Goal: Ask a question

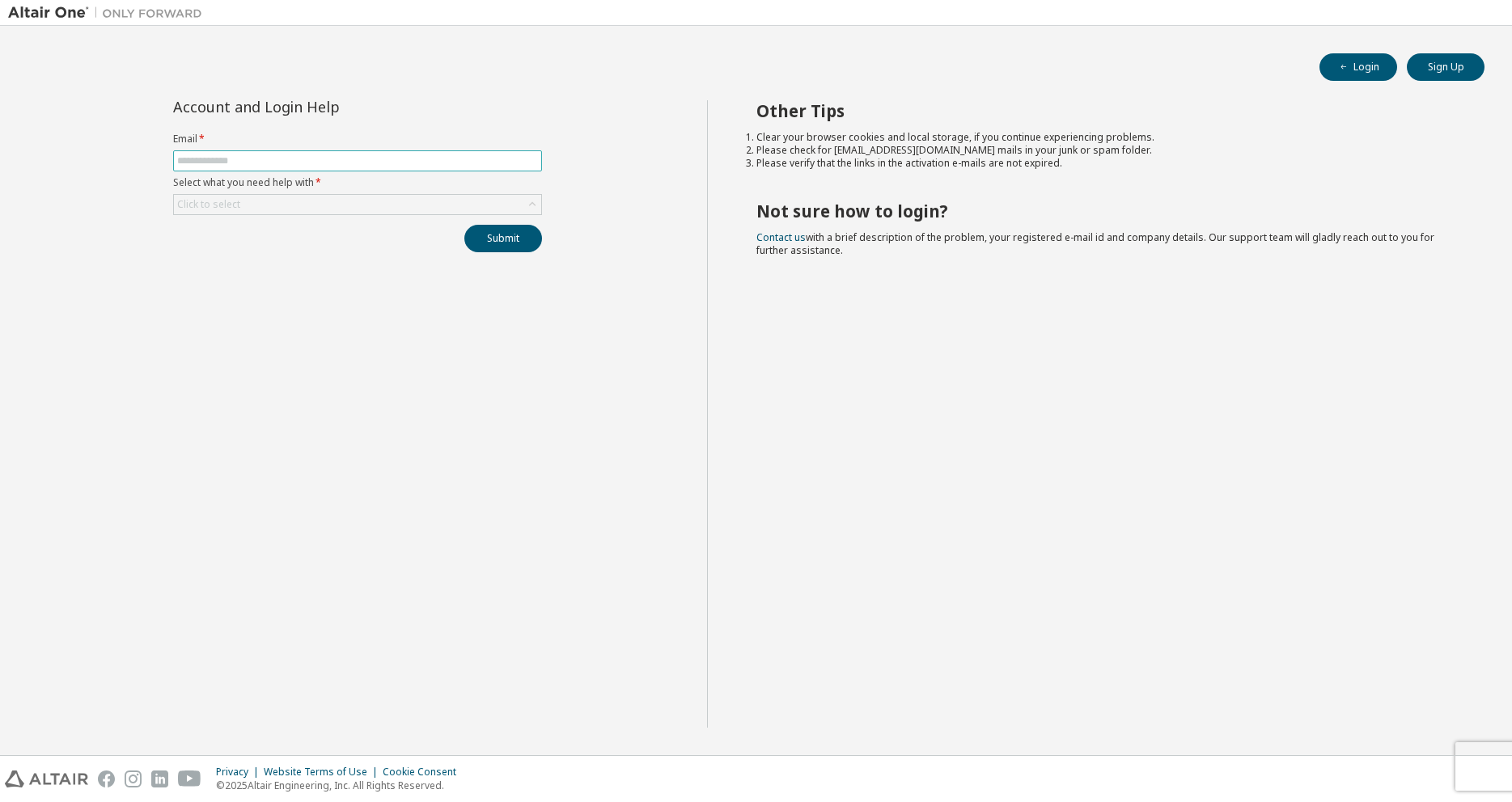
click at [431, 154] on input "text" at bounding box center [357, 160] width 360 height 13
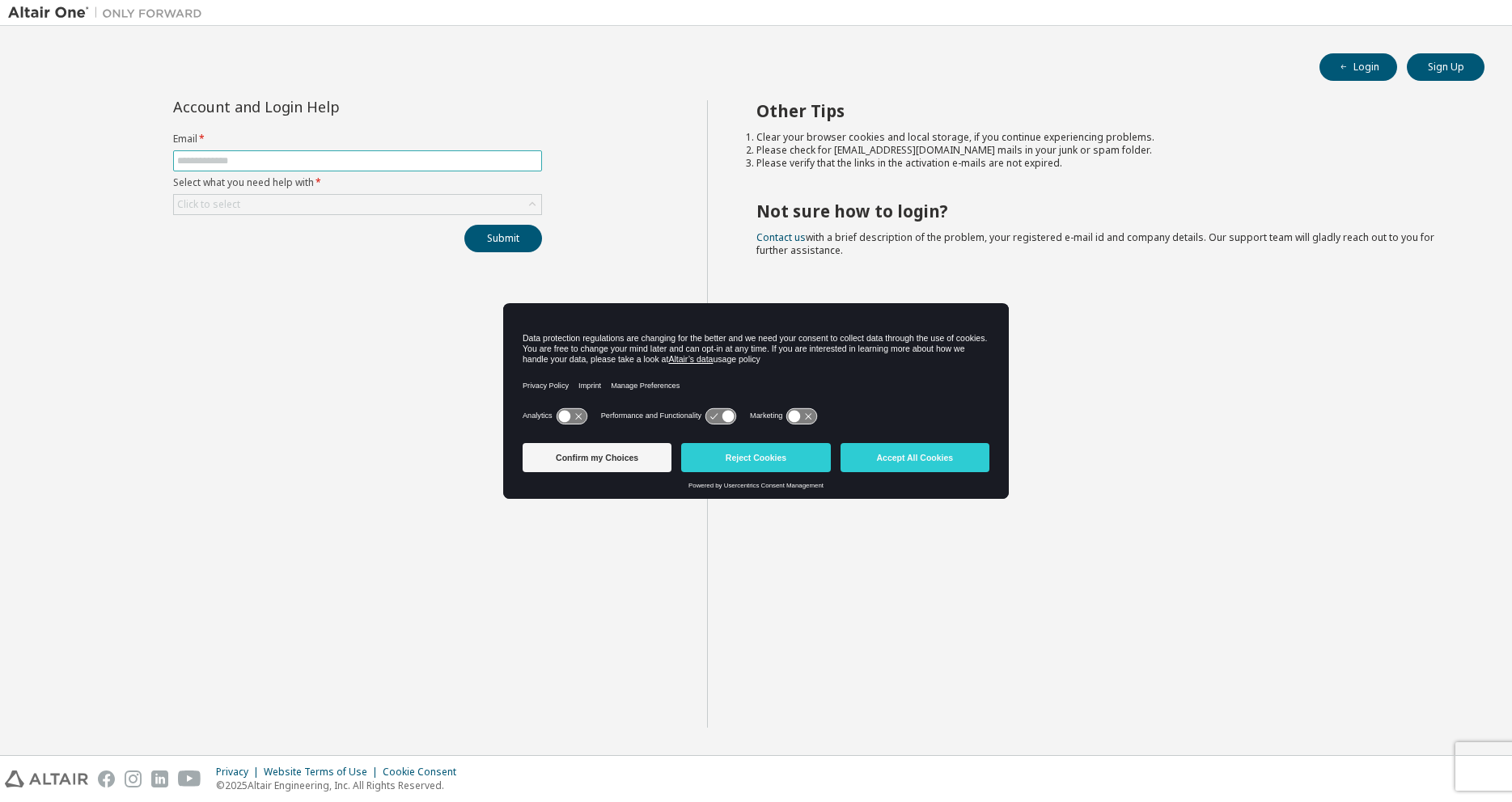
click at [388, 162] on input "text" at bounding box center [357, 160] width 360 height 13
type input "**********"
click at [397, 212] on div "Click to select" at bounding box center [357, 204] width 367 height 19
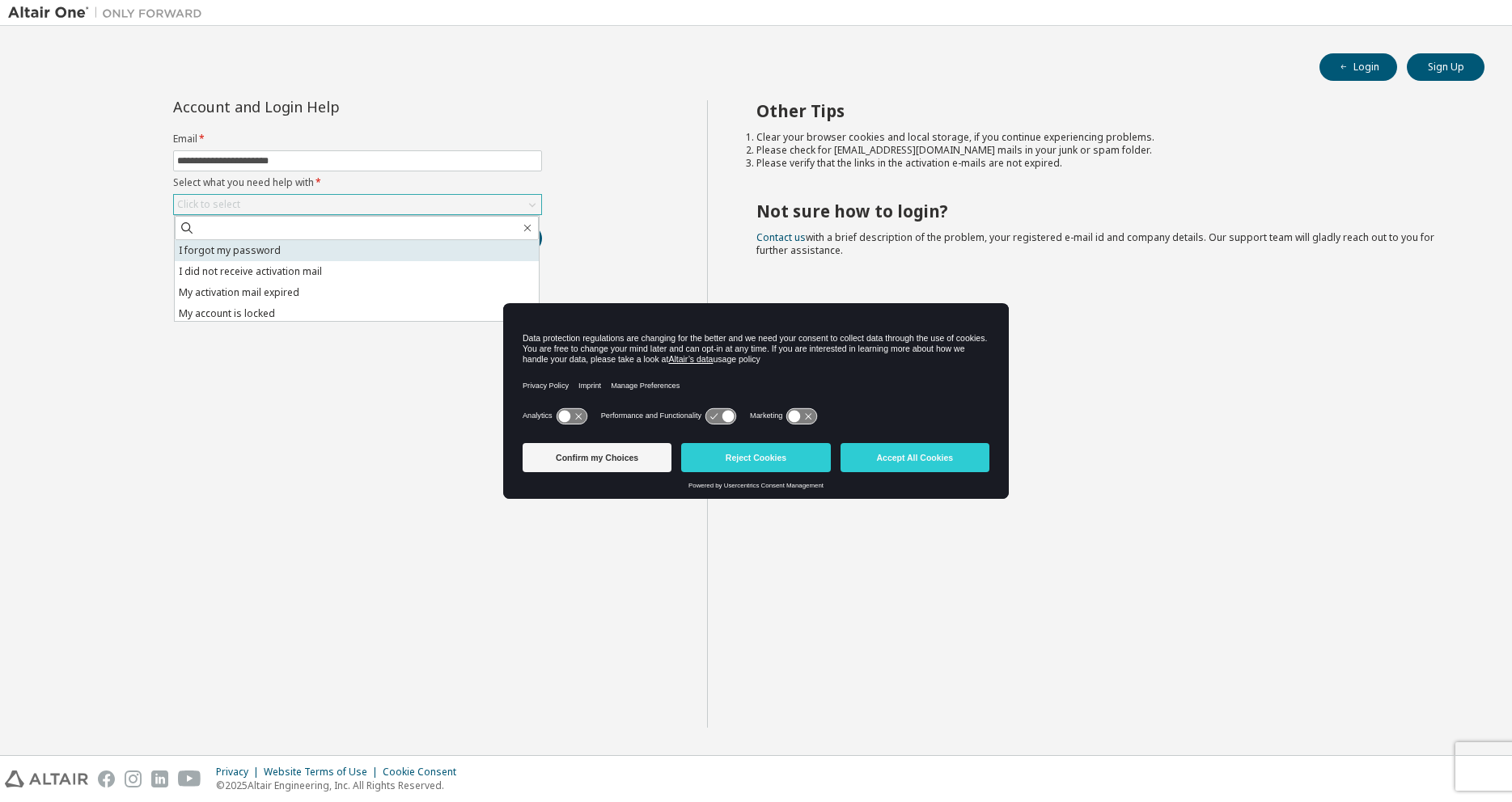
click at [343, 252] on li "I forgot my password" at bounding box center [356, 250] width 364 height 21
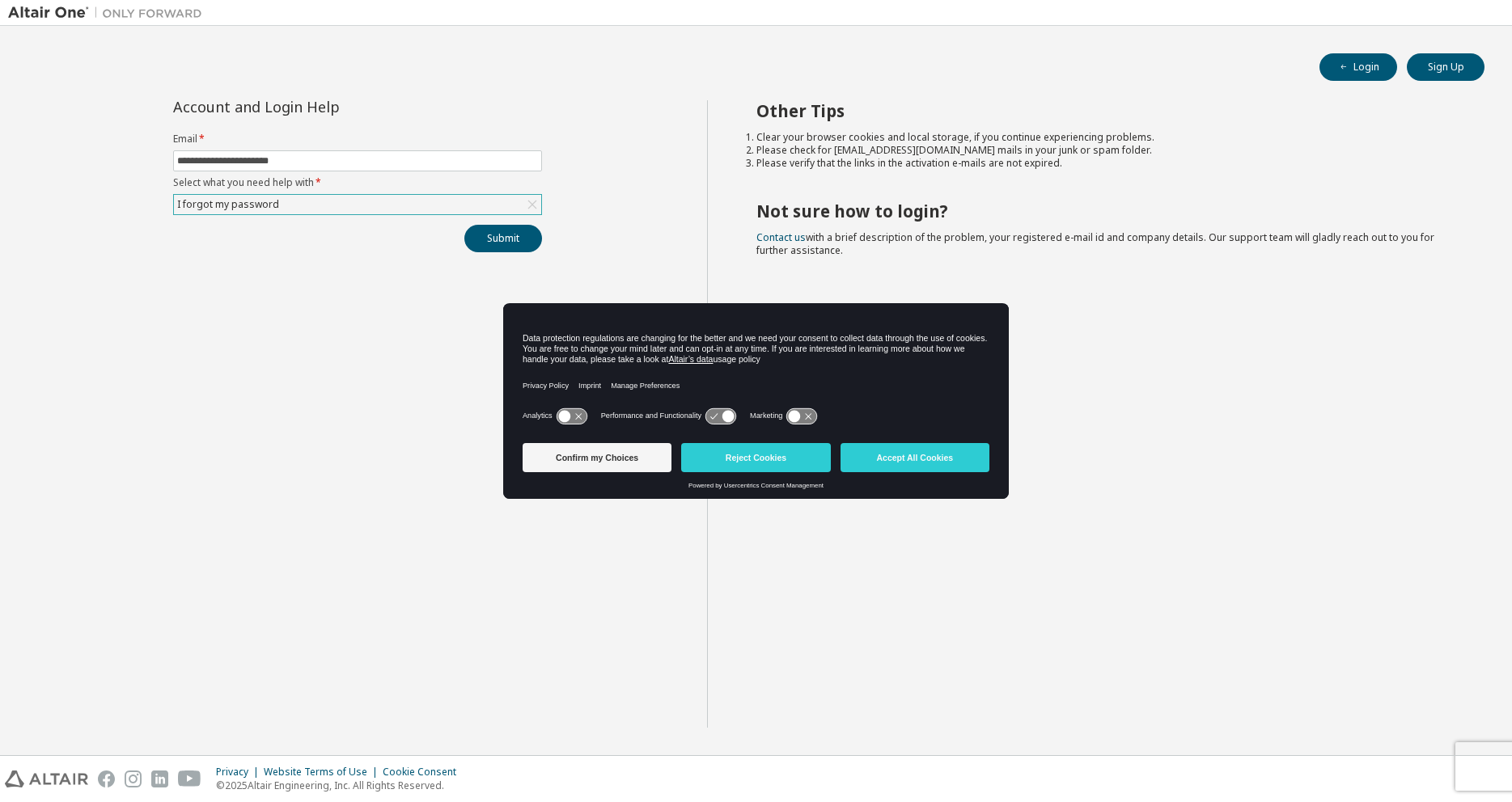
click at [501, 256] on div "**********" at bounding box center [358, 414] width 699 height 627
click at [504, 241] on button "Submit" at bounding box center [504, 238] width 78 height 27
click at [895, 437] on div "Analytics Performance and Functionality Marketing" at bounding box center [756, 420] width 466 height 32
click at [892, 442] on div "Confirm my Choices Reject Cookies Accept All Cookies" at bounding box center [756, 459] width 466 height 45
click at [882, 461] on button "Accept All Cookies" at bounding box center [915, 458] width 149 height 29
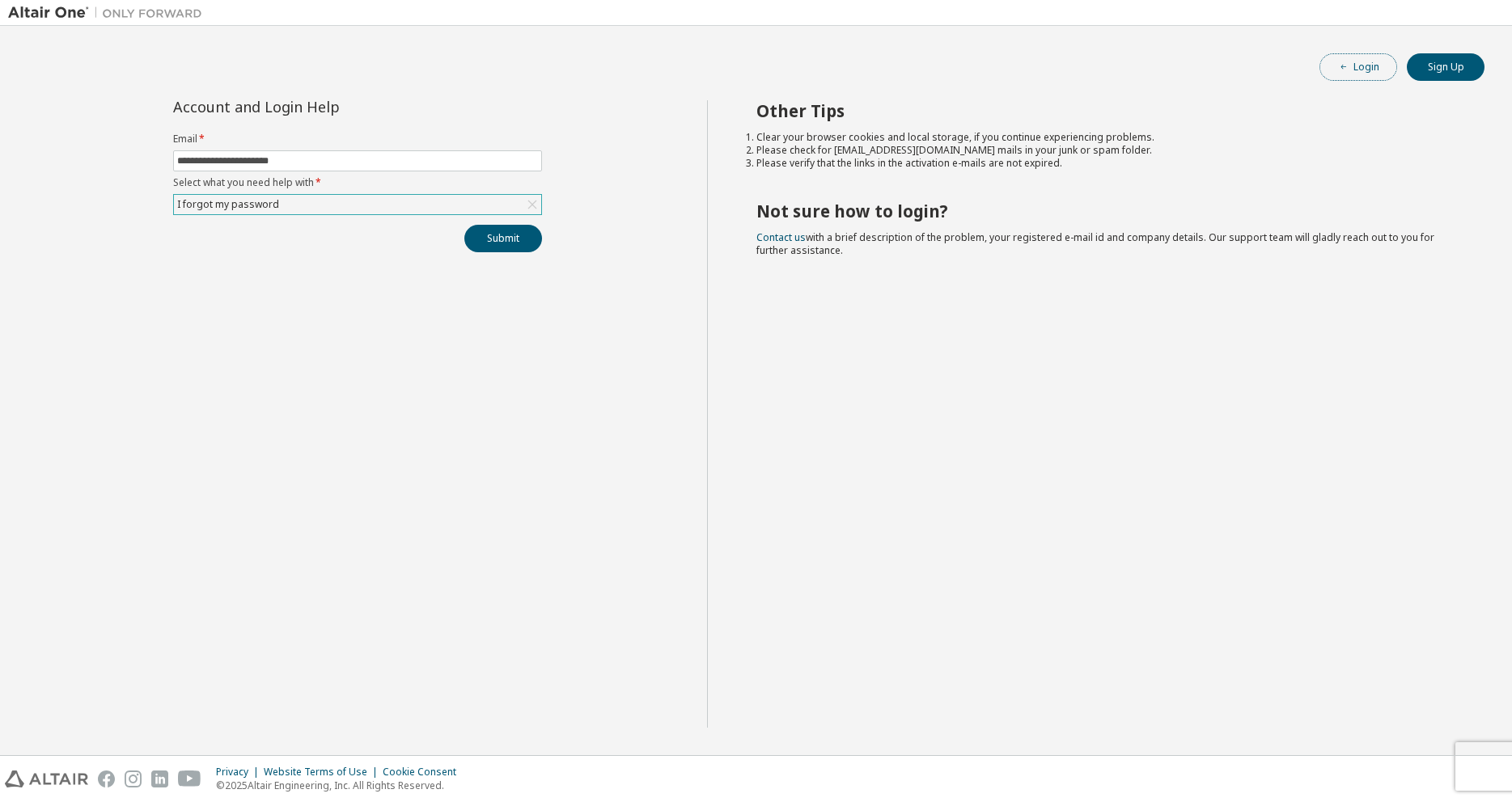
click at [1368, 64] on button "Login" at bounding box center [1359, 67] width 78 height 27
